Goal: Register for event/course

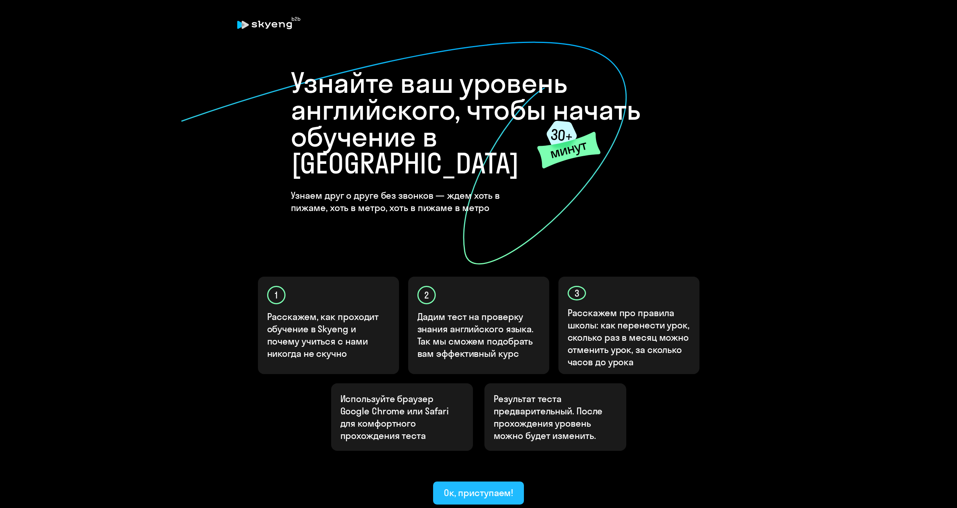
click at [469, 486] on div "Ок, приступаем!" at bounding box center [479, 492] width 70 height 12
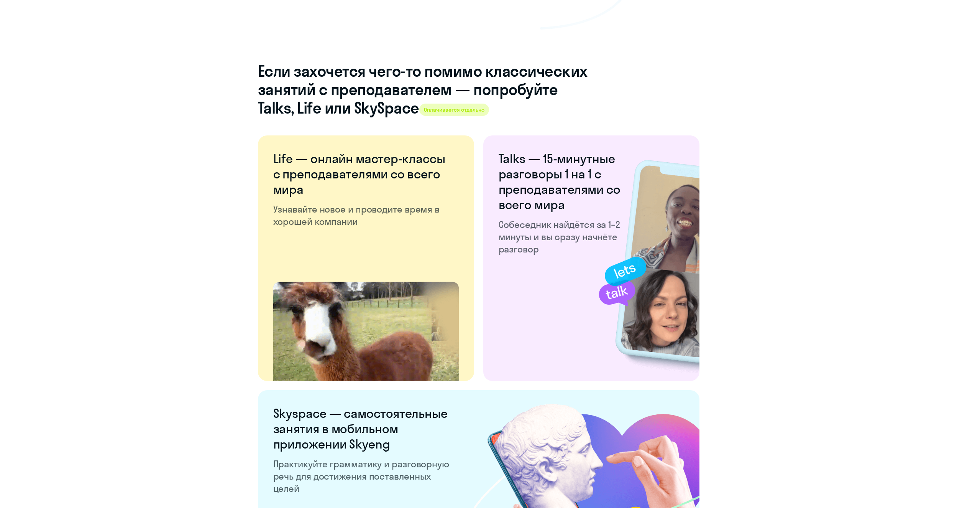
scroll to position [1265, 0]
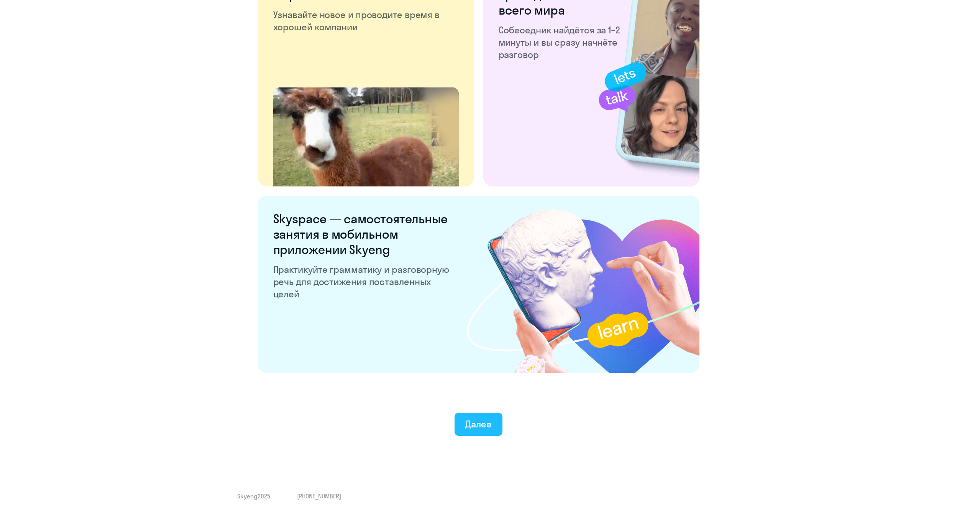
click at [487, 425] on div "Далее" at bounding box center [478, 424] width 26 height 12
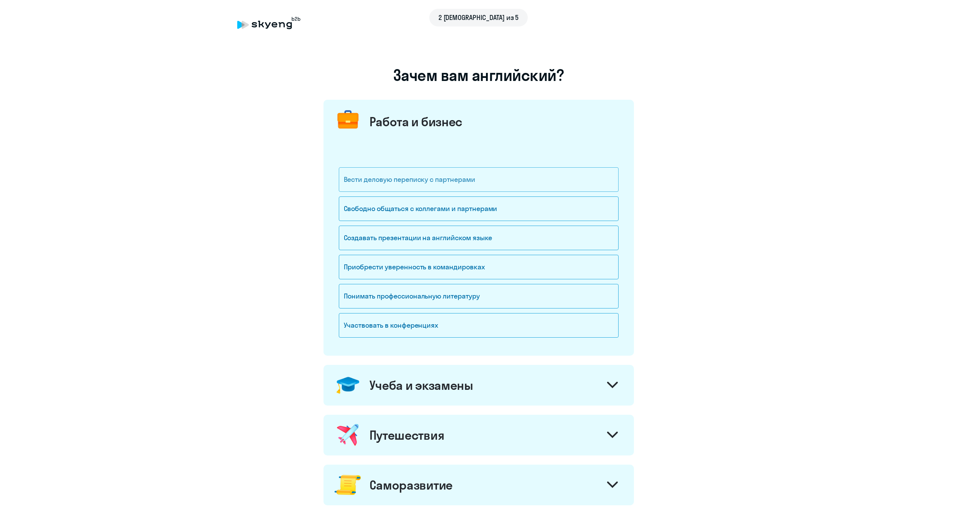
click at [472, 187] on div "Вести деловую переписку с партнерами" at bounding box center [479, 179] width 280 height 25
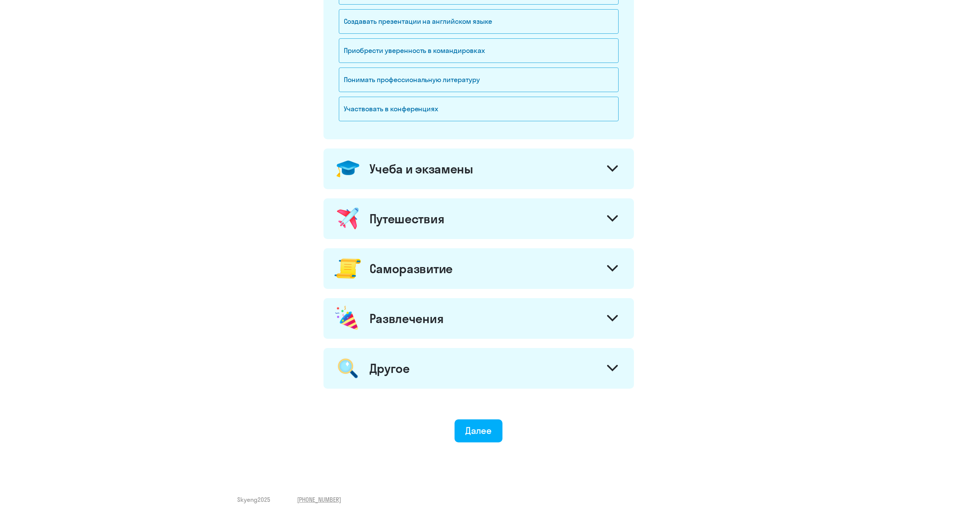
scroll to position [224, 0]
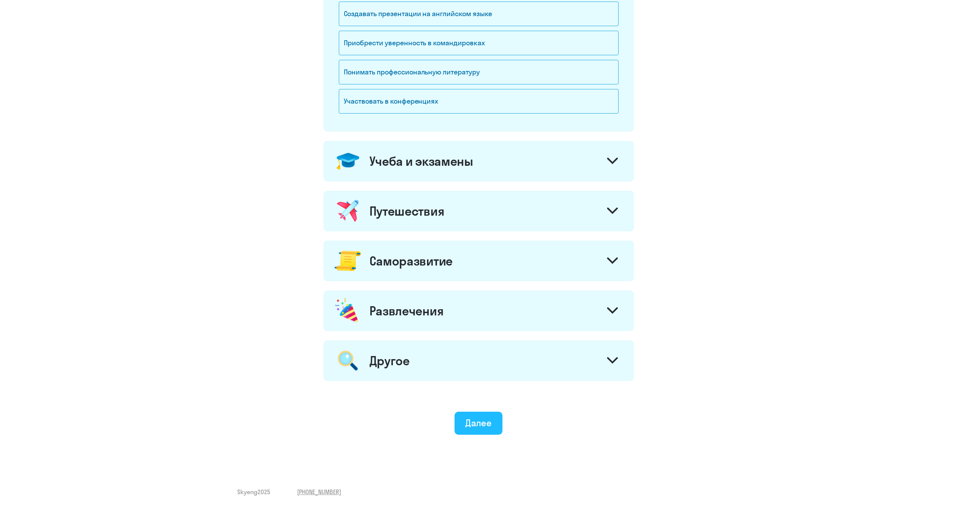
click at [477, 419] on div "Далее" at bounding box center [478, 422] width 26 height 12
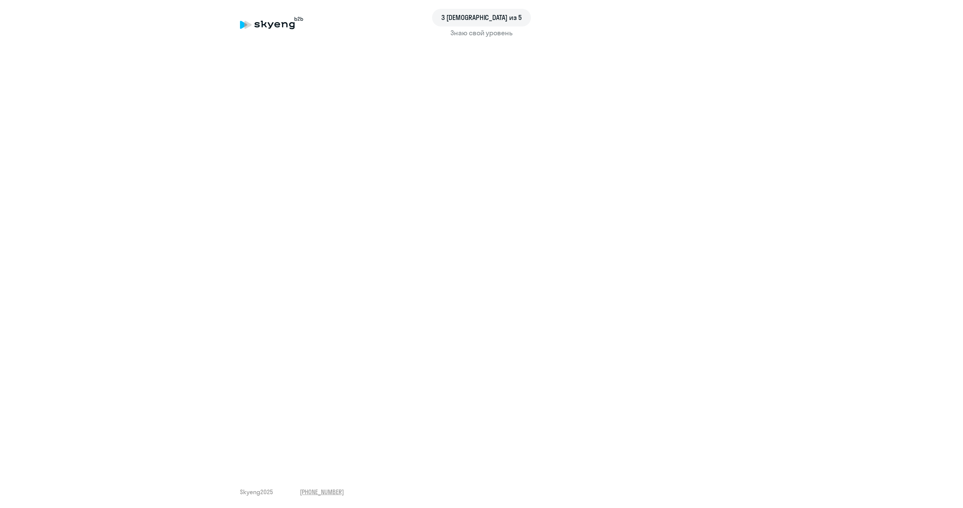
click at [474, 33] on div "Знаю свой уровень" at bounding box center [481, 33] width 483 height 10
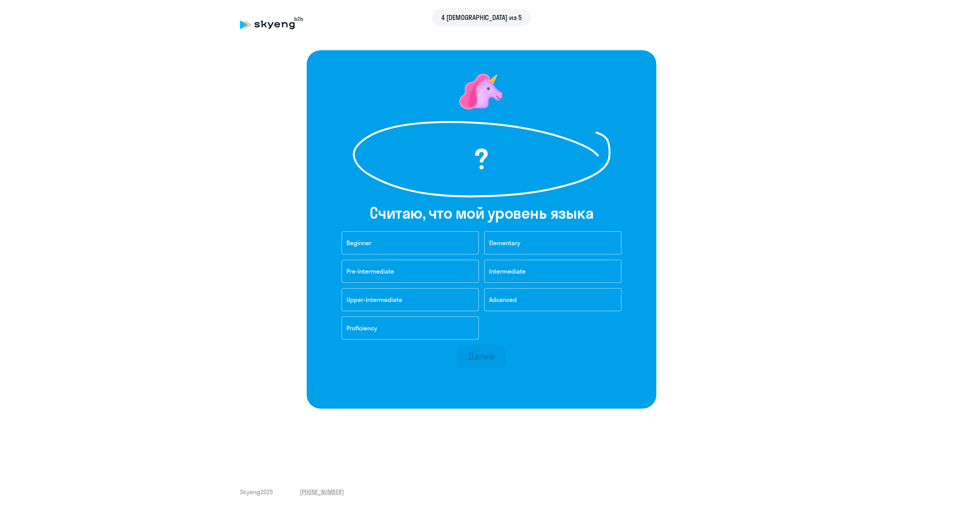
drag, startPoint x: 547, startPoint y: 299, endPoint x: 536, endPoint y: 331, distance: 33.6
click at [536, 331] on div "Beginner Elementary Pre-Intermediate Intermediate Upper-Intermediate Advanced P…" at bounding box center [481, 287] width 291 height 113
drag, startPoint x: 407, startPoint y: 247, endPoint x: 313, endPoint y: 243, distance: 94.0
click at [332, 243] on div "? Cчитаю, что мой уровень языка Beginner Elementary Pre-Intermediate Intermedia…" at bounding box center [482, 229] width 350 height 358
click at [392, 241] on button "Beginner" at bounding box center [410, 242] width 137 height 23
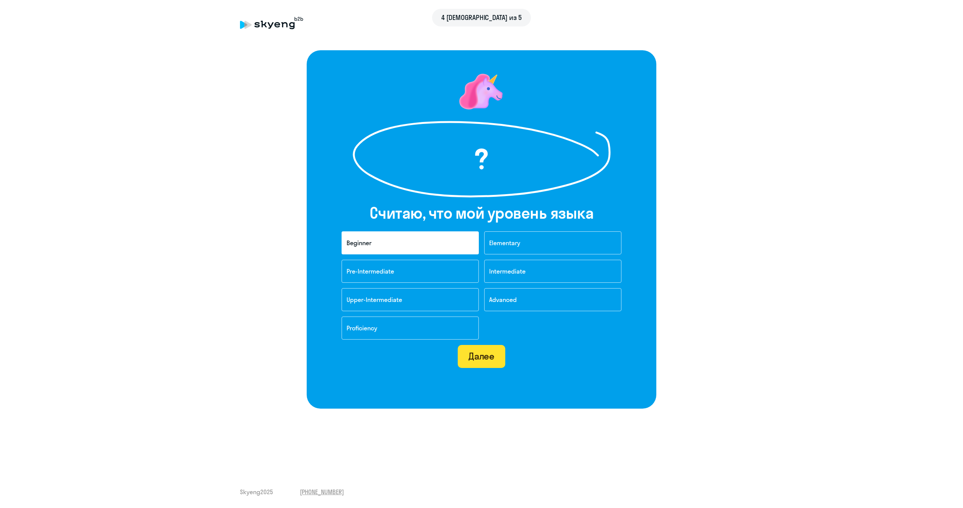
click at [497, 356] on button "Далее" at bounding box center [482, 356] width 48 height 23
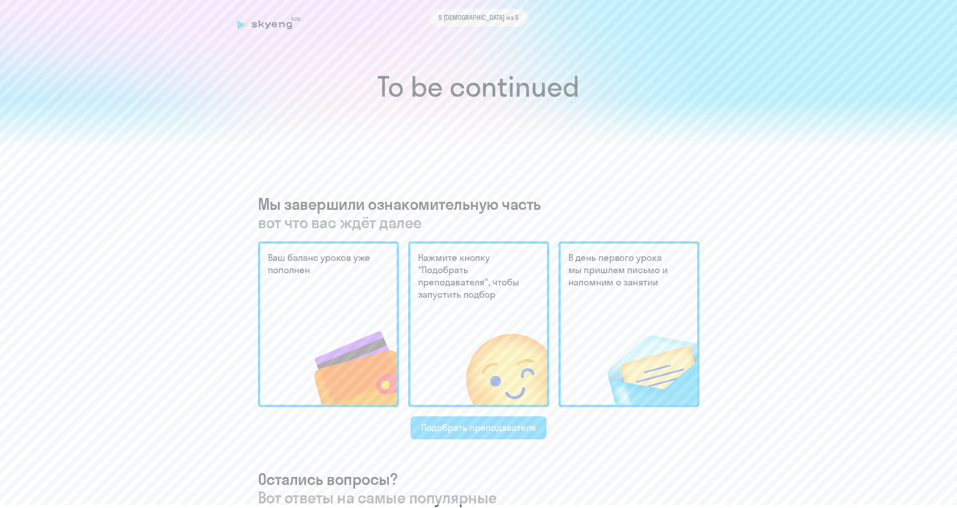
click at [473, 427] on div "Подобрать преподавателя" at bounding box center [478, 427] width 115 height 12
